Goal: Transaction & Acquisition: Subscribe to service/newsletter

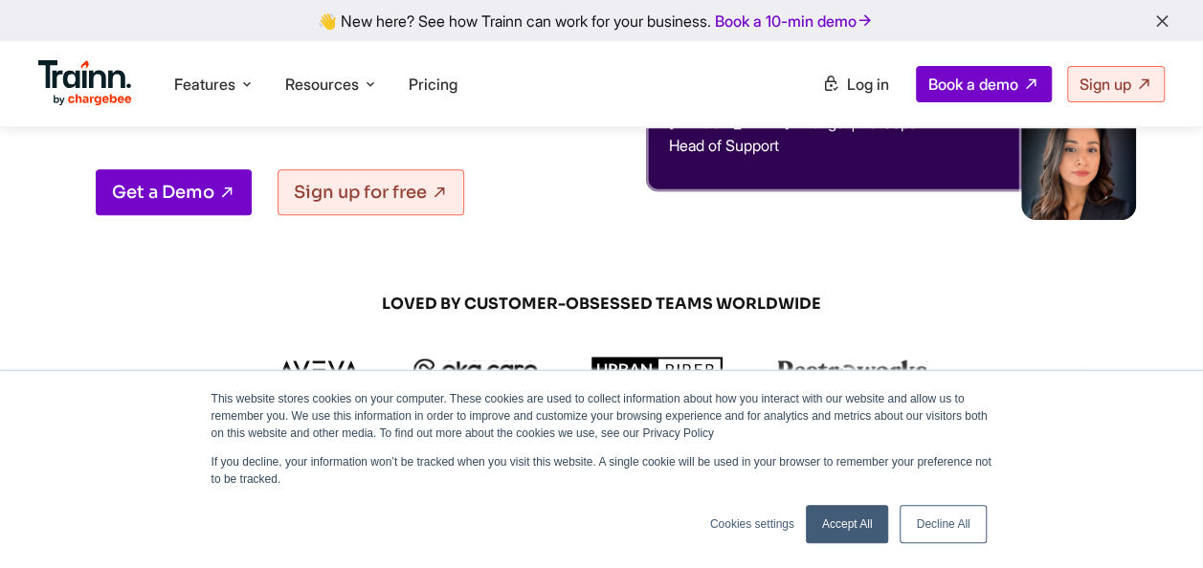
scroll to position [332, 0]
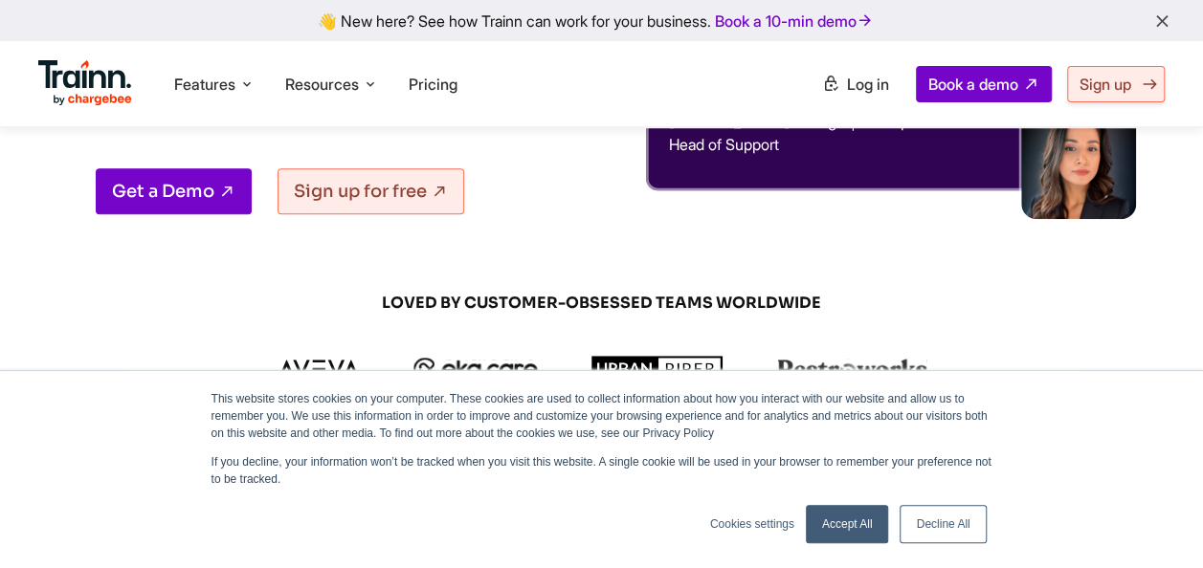
click at [1086, 85] on span "Sign up" at bounding box center [1105, 84] width 52 height 19
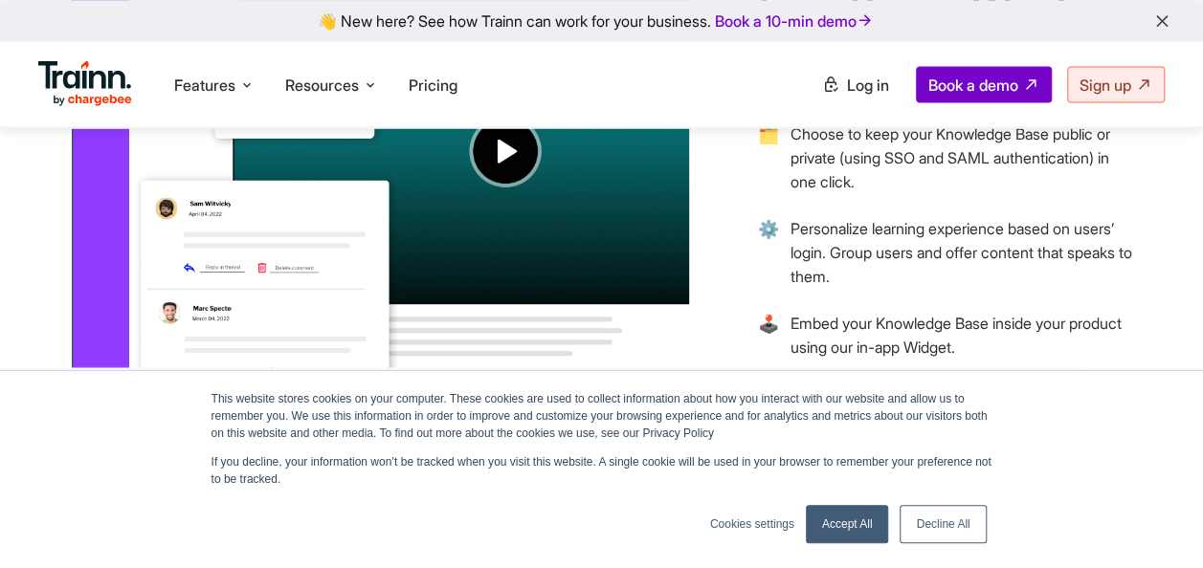
scroll to position [1761, 0]
click at [824, 526] on link "Accept All" at bounding box center [847, 524] width 83 height 38
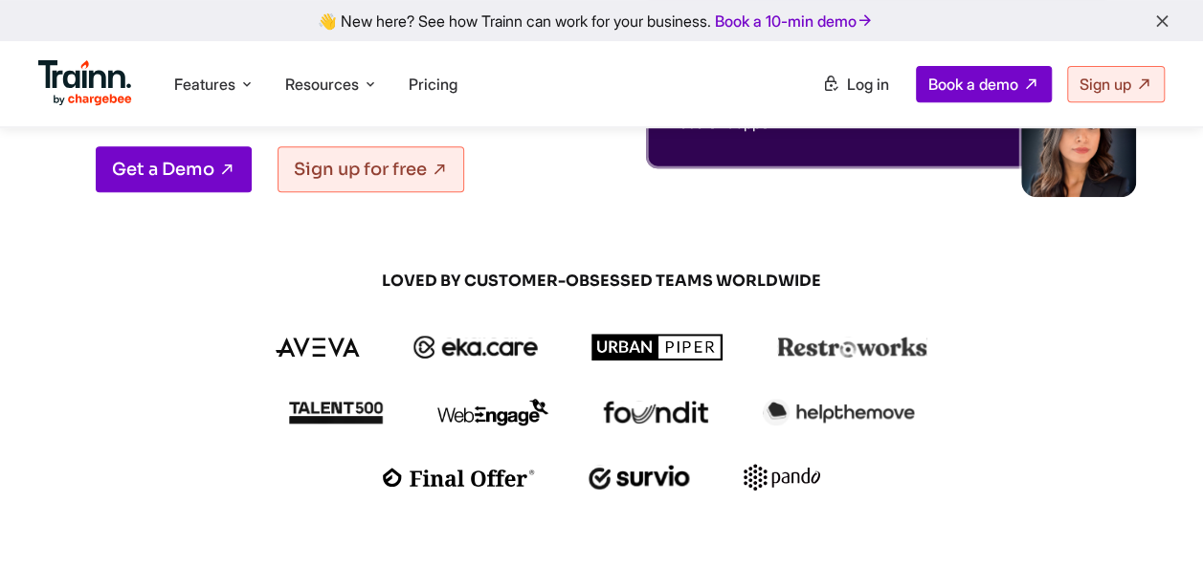
scroll to position [0, 0]
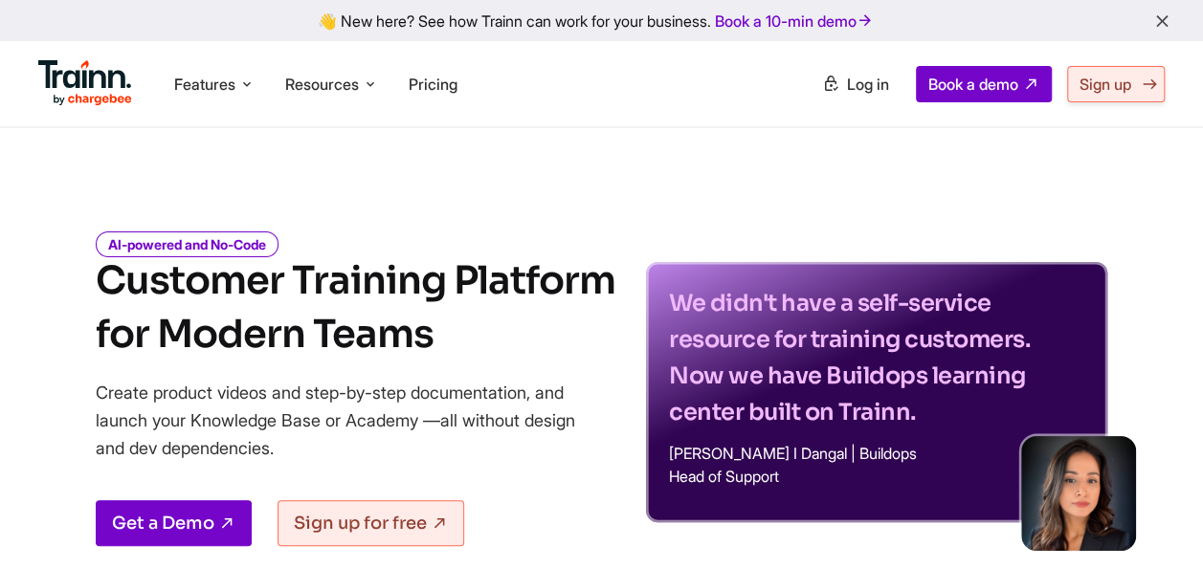
click at [1091, 86] on span "Sign up" at bounding box center [1105, 84] width 52 height 19
click at [855, 87] on span "Log in" at bounding box center [868, 84] width 42 height 19
